Goal: Task Accomplishment & Management: Complete application form

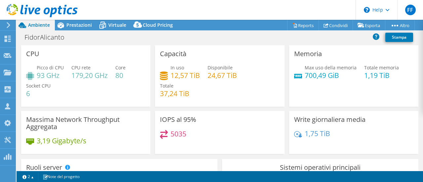
select select "USD"
click at [6, 38] on use at bounding box center [8, 39] width 6 height 6
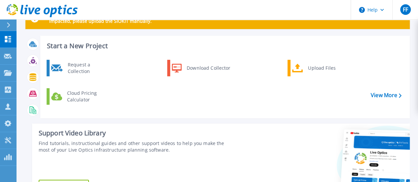
scroll to position [33, 0]
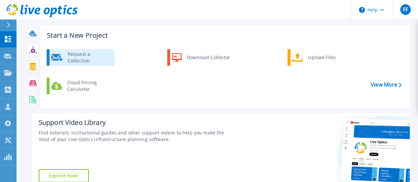
click at [90, 59] on div "Request a Collection" at bounding box center [88, 57] width 48 height 13
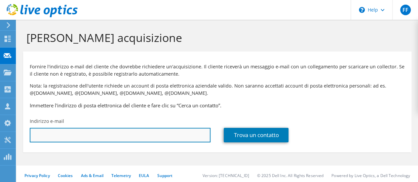
click at [45, 137] on input "text" at bounding box center [120, 135] width 181 height 15
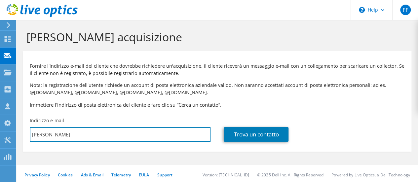
scroll to position [3, 0]
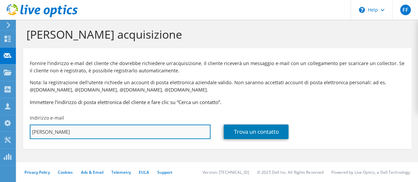
drag, startPoint x: 32, startPoint y: 132, endPoint x: 77, endPoint y: 131, distance: 44.9
click at [71, 132] on input "roberta" at bounding box center [120, 132] width 181 height 15
paste input ".zago@berto.it"
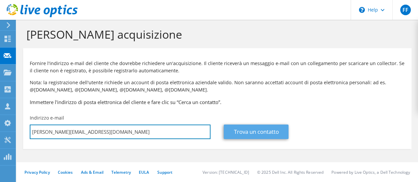
type input "roberta.zago@berto.it"
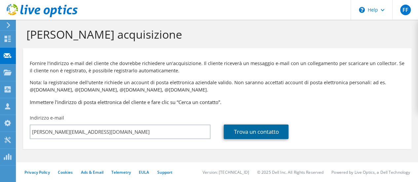
click at [244, 133] on link "Trova un contatto" at bounding box center [256, 132] width 65 height 15
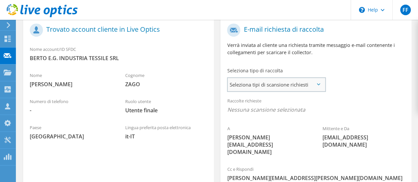
scroll to position [132, 0]
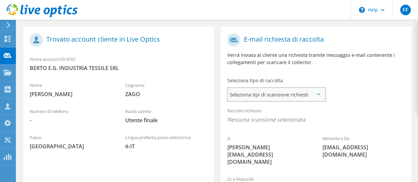
click at [299, 96] on span "Seleziona tipi di scansione richiesti" at bounding box center [276, 94] width 97 height 13
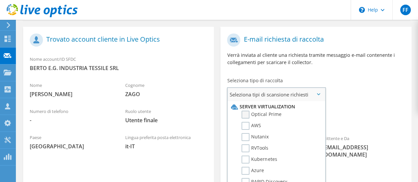
click at [247, 113] on label "Optical Prime" at bounding box center [262, 115] width 40 height 8
click at [0, 0] on input "Optical Prime" at bounding box center [0, 0] width 0 height 0
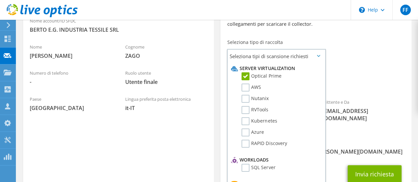
scroll to position [198, 0]
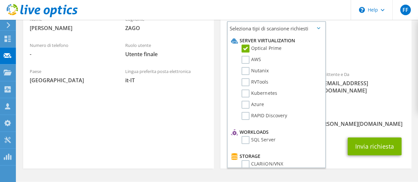
click at [356, 53] on span "Optical Prime" at bounding box center [315, 55] width 177 height 11
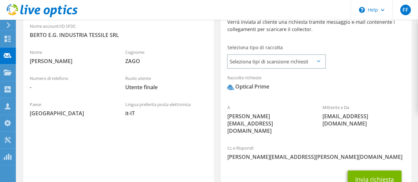
scroll to position [204, 0]
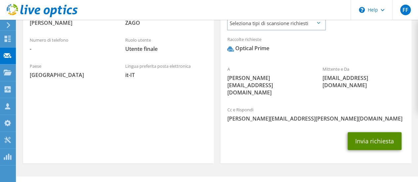
click at [360, 132] on button "Invia richiesta" at bounding box center [375, 141] width 54 height 18
